Goal: Information Seeking & Learning: Find specific fact

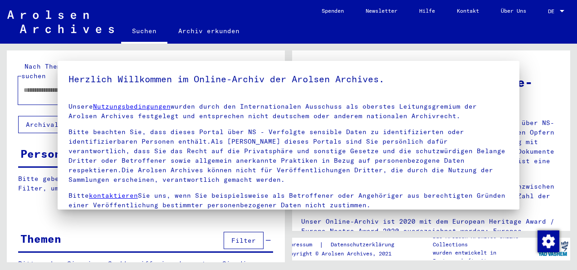
type input "******"
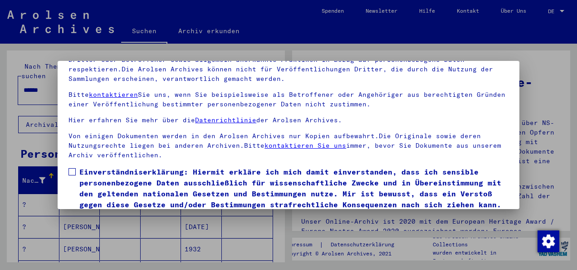
scroll to position [72, 0]
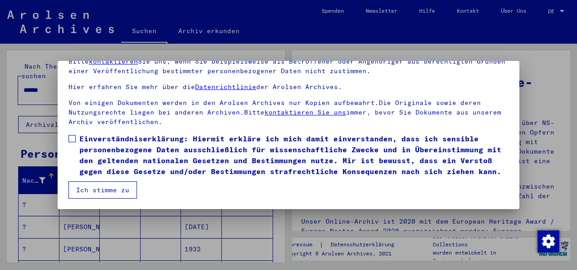
click at [93, 184] on button "Ich stimme zu" at bounding box center [103, 189] width 69 height 17
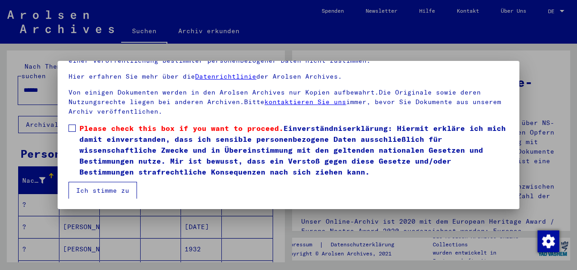
click at [113, 140] on span "Please check this box if you want to proceed. Einverständniserklärung: Hiermit …" at bounding box center [293, 150] width 429 height 54
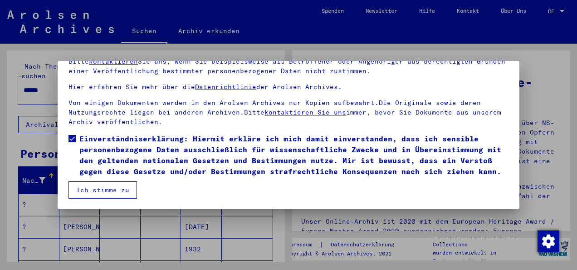
click at [98, 191] on button "Ich stimme zu" at bounding box center [103, 189] width 69 height 17
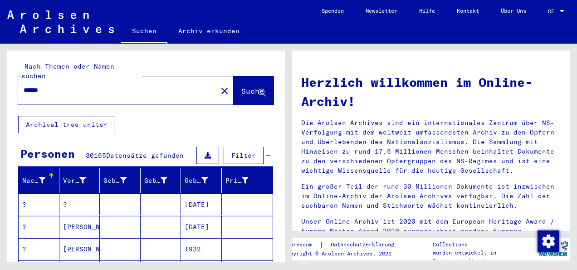
click at [560, 14] on div at bounding box center [562, 11] width 8 height 6
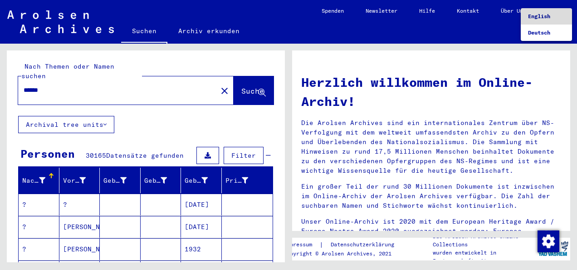
click at [539, 14] on span "English" at bounding box center [539, 16] width 22 height 7
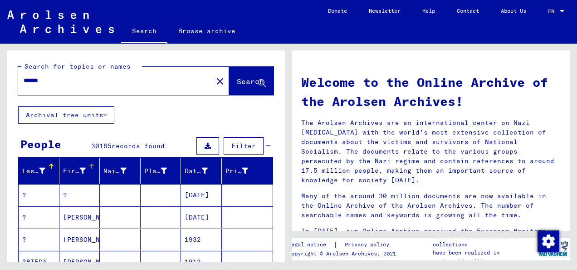
click at [81, 173] on div at bounding box center [82, 171] width 6 height 10
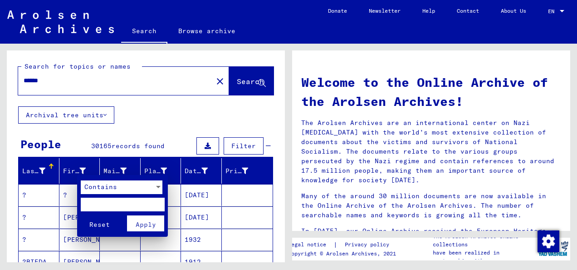
click at [90, 187] on span "Contains" at bounding box center [100, 186] width 33 height 8
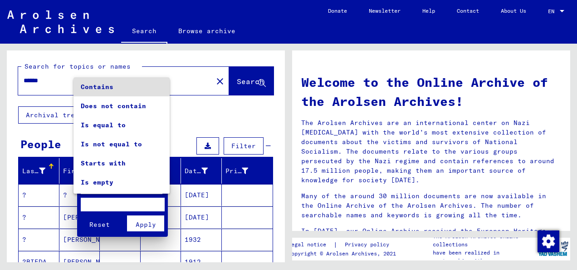
click at [62, 91] on div at bounding box center [288, 135] width 577 height 270
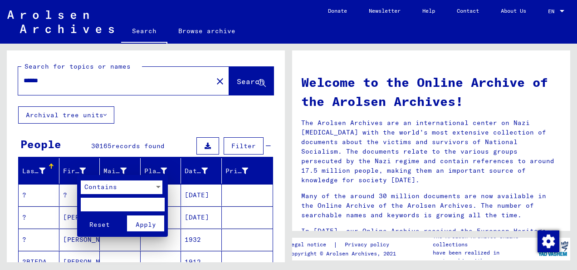
click at [55, 84] on div at bounding box center [288, 135] width 577 height 270
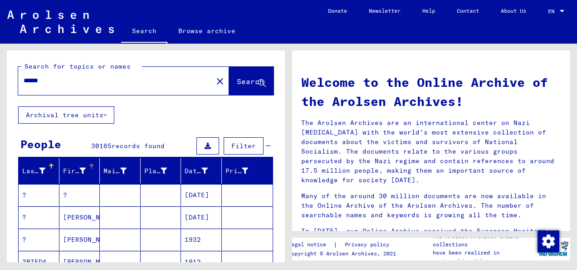
click at [79, 172] on icon at bounding box center [82, 170] width 6 height 6
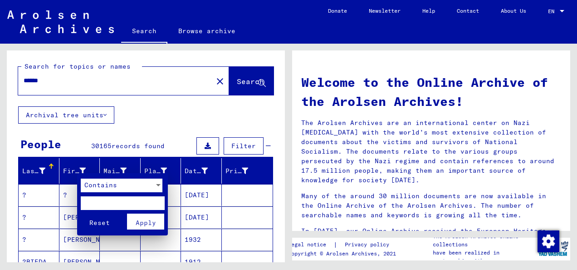
click at [103, 205] on input "text" at bounding box center [123, 203] width 84 height 14
type input "******"
click at [110, 189] on div "Contains" at bounding box center [118, 185] width 74 height 14
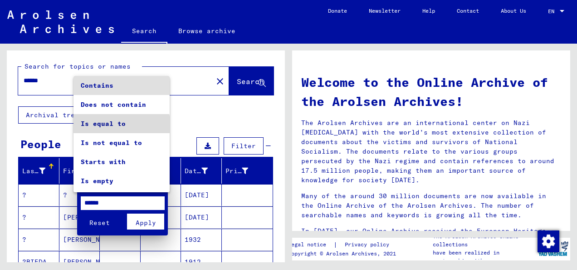
click at [121, 128] on span "Is equal to" at bounding box center [122, 123] width 82 height 19
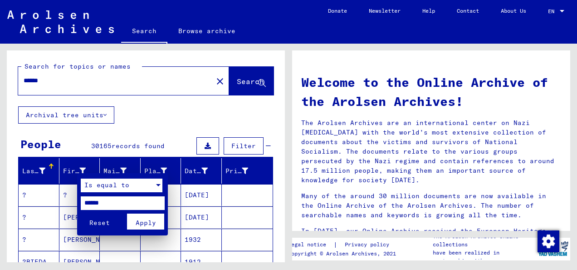
click at [143, 224] on span "Apply" at bounding box center [146, 222] width 20 height 8
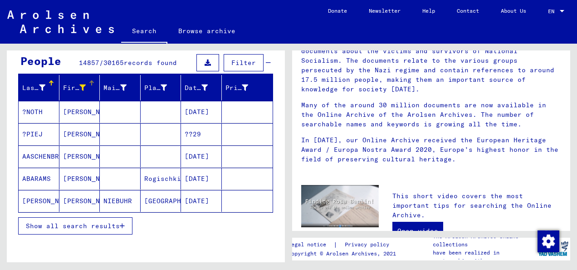
scroll to position [136, 0]
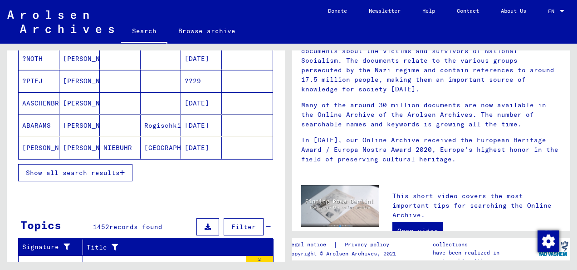
click at [182, 145] on mat-cell "[DATE]" at bounding box center [201, 148] width 41 height 22
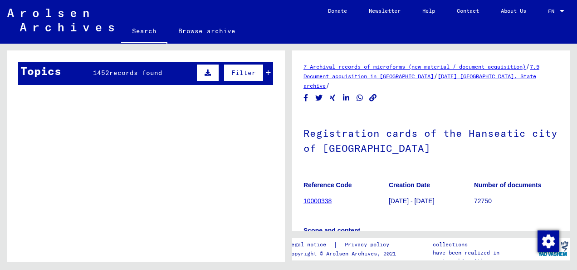
scroll to position [726, 0]
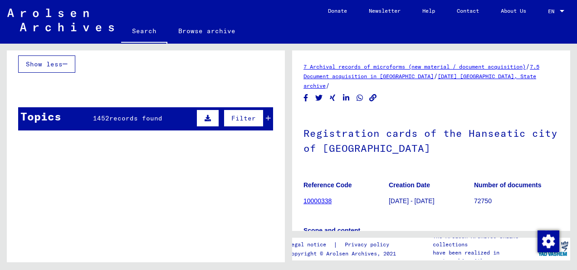
click at [165, 130] on table "Signature Title [TECHNICAL_ID] Incarceration Documents / Camps and Ghettos / He…" at bounding box center [146, 243] width 256 height 226
click at [165, 111] on div "Topics 1452 records found Filter" at bounding box center [145, 118] width 255 height 23
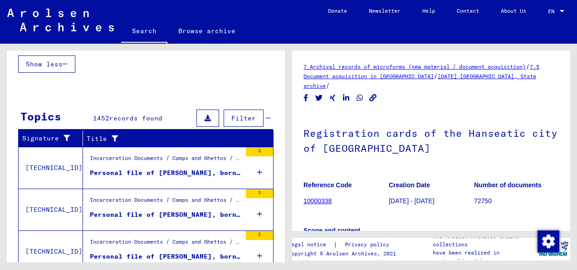
click at [257, 163] on icon at bounding box center [259, 172] width 5 height 32
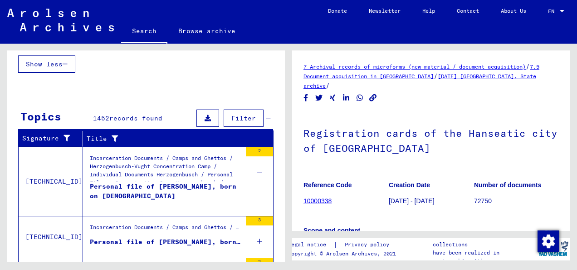
click at [223, 182] on div "Personal file of [PERSON_NAME], born on [DEMOGRAPHIC_DATA]" at bounding box center [166, 195] width 152 height 27
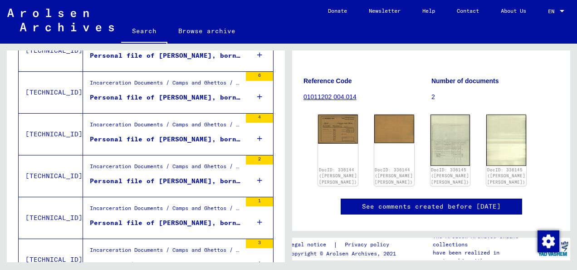
scroll to position [136, 0]
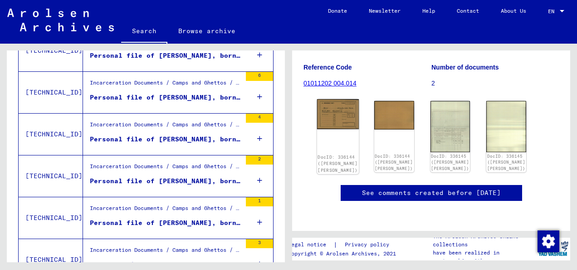
click at [342, 99] on img at bounding box center [338, 114] width 42 height 30
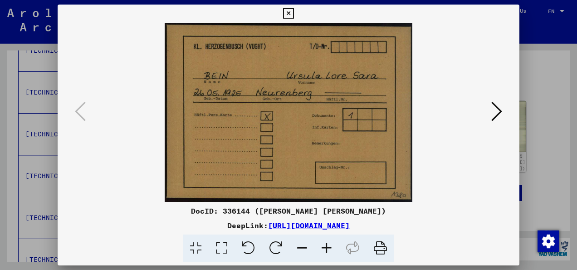
click at [494, 113] on icon at bounding box center [496, 111] width 11 height 22
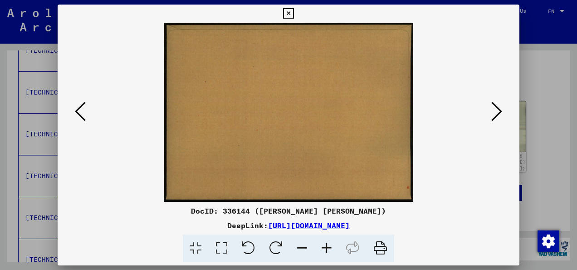
click at [494, 113] on icon at bounding box center [496, 111] width 11 height 22
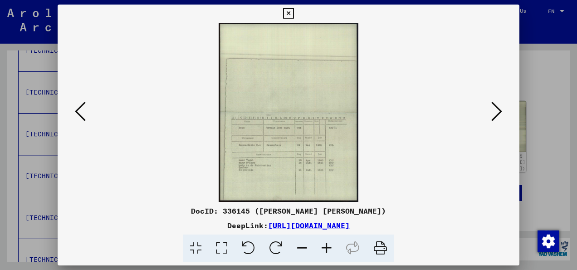
click at [328, 242] on icon at bounding box center [327, 248] width 25 height 28
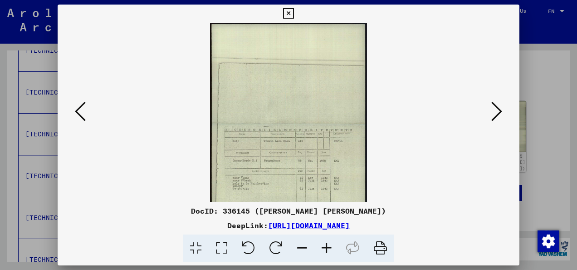
click at [328, 242] on icon at bounding box center [327, 248] width 25 height 28
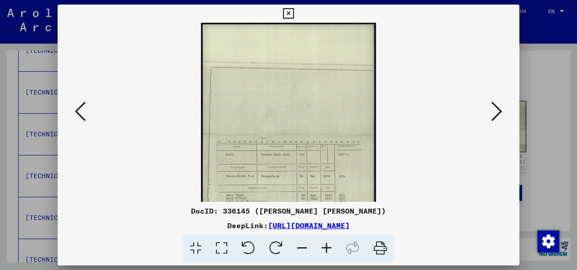
click at [328, 242] on icon at bounding box center [327, 248] width 25 height 28
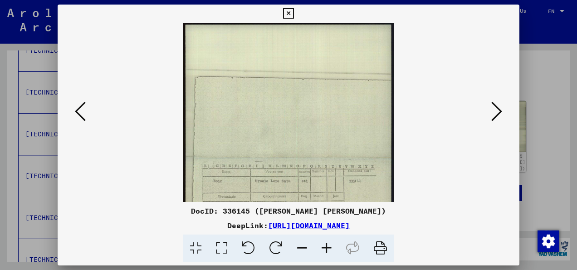
click at [328, 242] on icon at bounding box center [327, 248] width 25 height 28
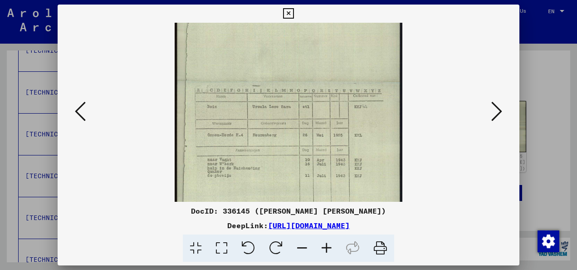
drag, startPoint x: 338, startPoint y: 160, endPoint x: 341, endPoint y: 71, distance: 89.0
click at [341, 71] on img at bounding box center [289, 81] width 228 height 292
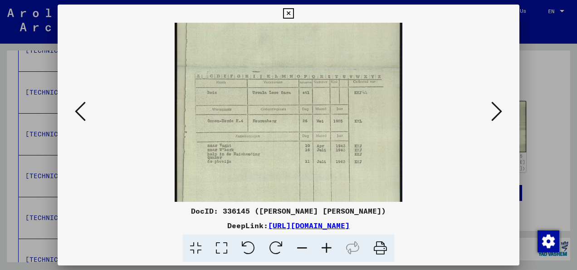
scroll to position [113, 0]
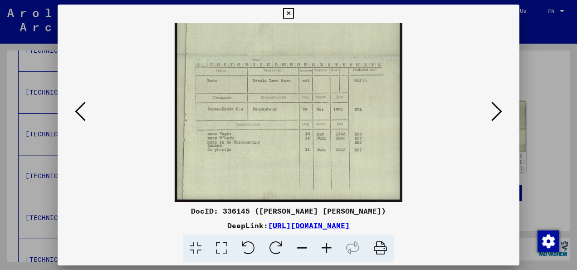
drag, startPoint x: 357, startPoint y: 138, endPoint x: 365, endPoint y: 98, distance: 40.8
click at [365, 98] on img at bounding box center [289, 55] width 228 height 292
click at [285, 11] on icon at bounding box center [288, 13] width 10 height 11
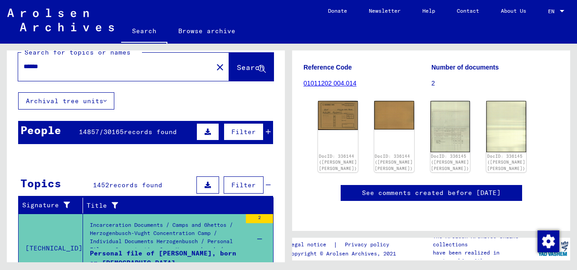
scroll to position [0, 0]
